Goal: Find specific page/section

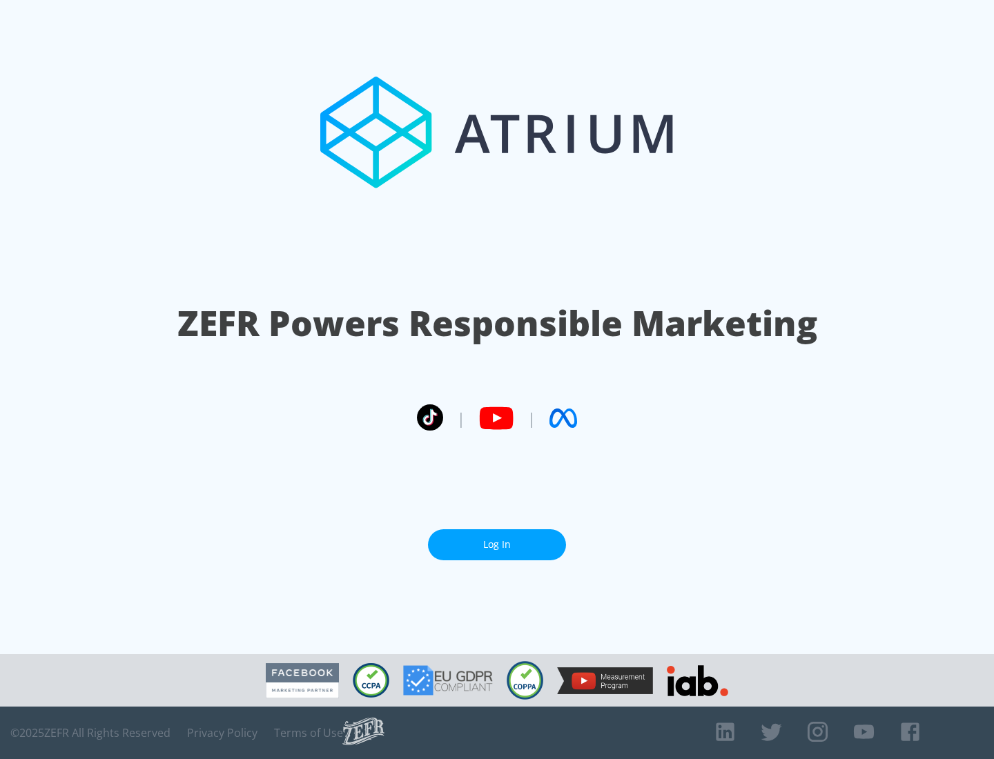
click at [497, 545] on link "Log In" at bounding box center [497, 544] width 138 height 31
